Goal: Transaction & Acquisition: Purchase product/service

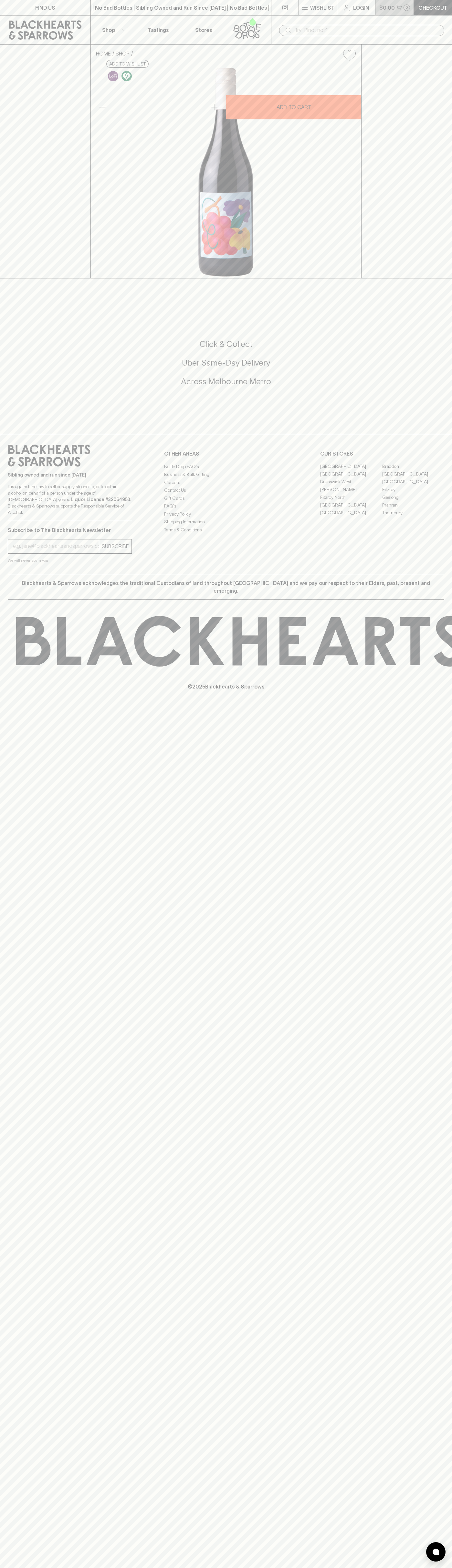
click at [406, 6] on p "0" at bounding box center [406, 8] width 2 height 4
click at [131, 1567] on html "FIND US | No Bad Bottles | Sibling Owned and Run Since 2006 | No Bad Bottles | …" at bounding box center [226, 784] width 452 height 1568
